Goal: Task Accomplishment & Management: Manage account settings

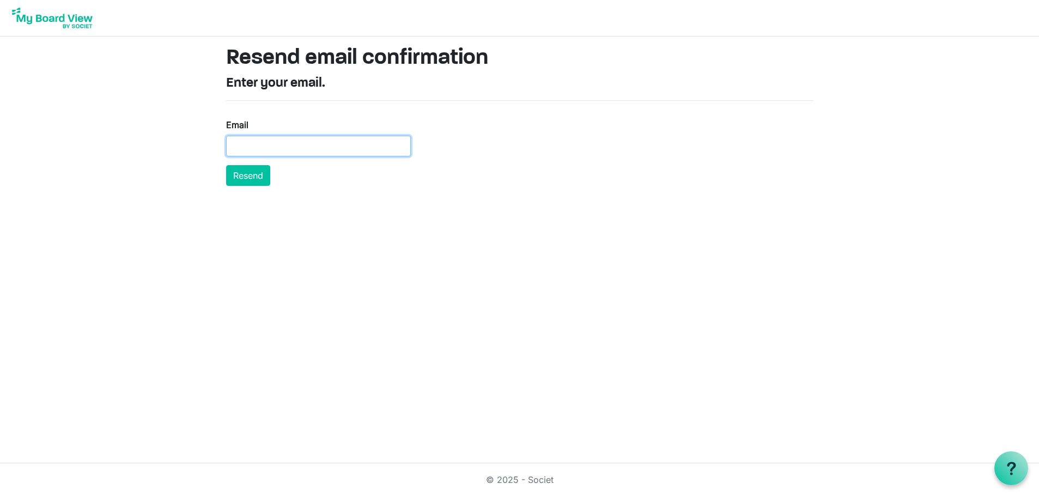
click at [337, 148] on input "Email" at bounding box center [318, 146] width 185 height 21
paste input "stanfpau@gmail.com"
type input "stanfpau@gmail.com"
click at [257, 177] on button "Resend" at bounding box center [248, 175] width 44 height 21
click at [315, 146] on input "Email" at bounding box center [318, 146] width 185 height 21
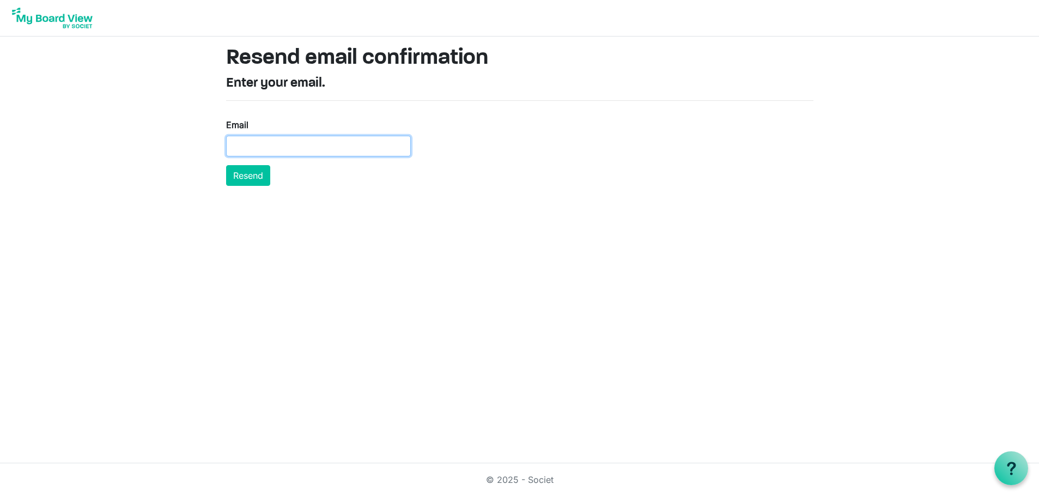
paste input "[EMAIL_ADDRESS][DOMAIN_NAME]"
type input "[EMAIL_ADDRESS][DOMAIN_NAME]"
click at [245, 179] on button "Resend" at bounding box center [248, 175] width 44 height 21
click at [354, 147] on input "Email" at bounding box center [318, 146] width 185 height 21
paste input "chrimill@charter.net"
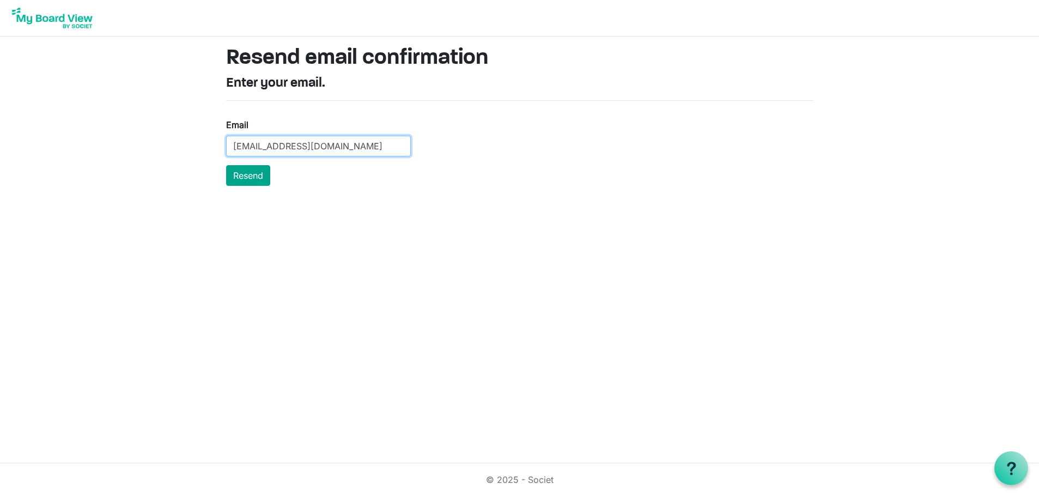
type input "chrimill@charter.net"
click at [250, 169] on button "Resend" at bounding box center [248, 175] width 44 height 21
